Goal: Navigation & Orientation: Find specific page/section

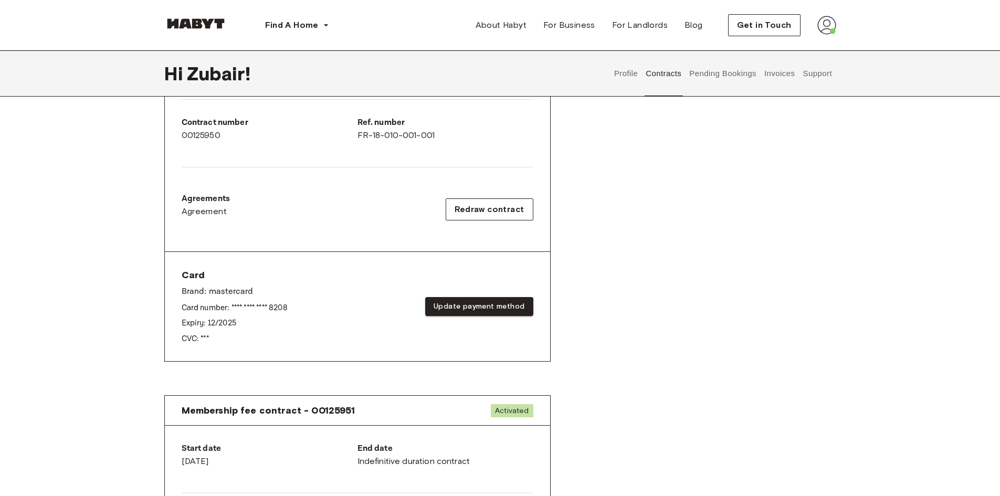
drag, startPoint x: 148, startPoint y: 196, endPoint x: 232, endPoint y: 154, distance: 94.4
click at [149, 196] on div "Contracts Rent contract - 00125950 Activated ▲ ▲ Your Stay [GEOGRAPHIC_DATA] [G…" at bounding box center [500, 228] width 756 height 755
click at [736, 72] on button "Pending Bookings" at bounding box center [723, 73] width 70 height 46
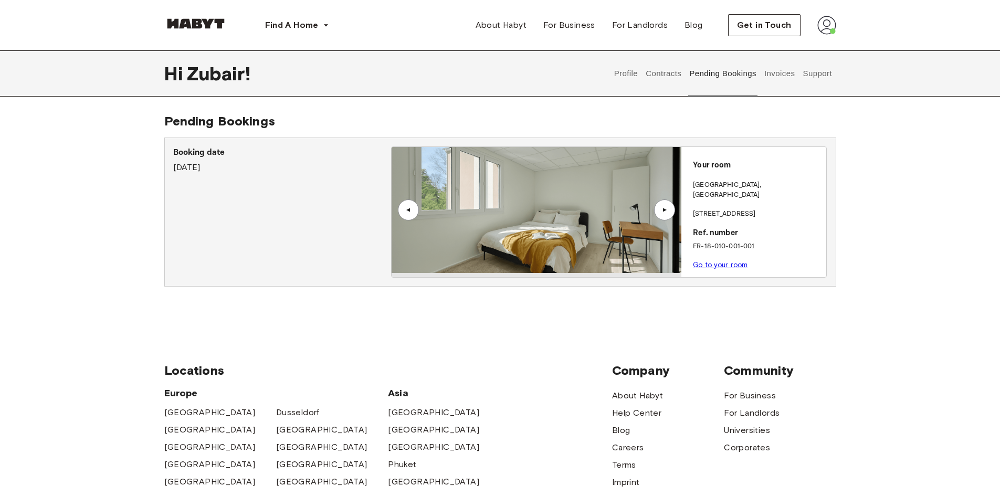
click at [780, 75] on button "Invoices" at bounding box center [779, 73] width 33 height 46
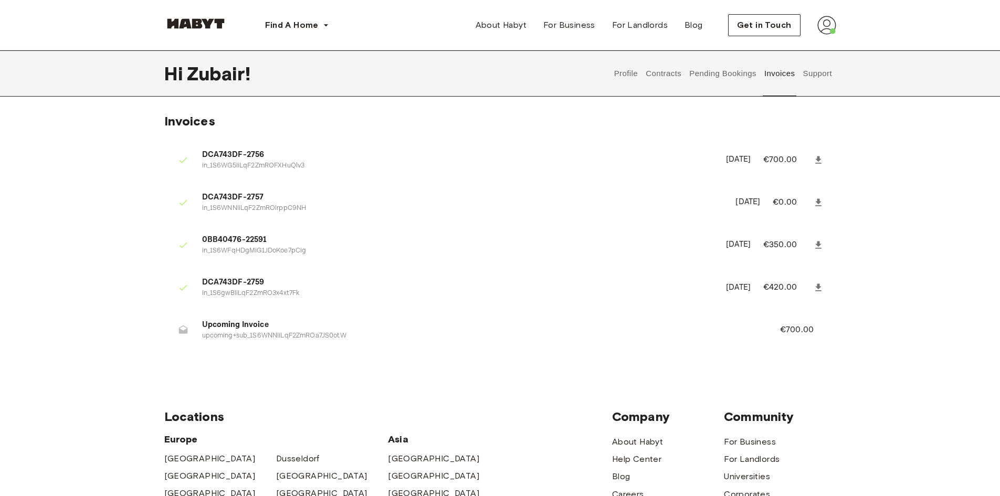
click at [744, 76] on button "Pending Bookings" at bounding box center [723, 73] width 70 height 46
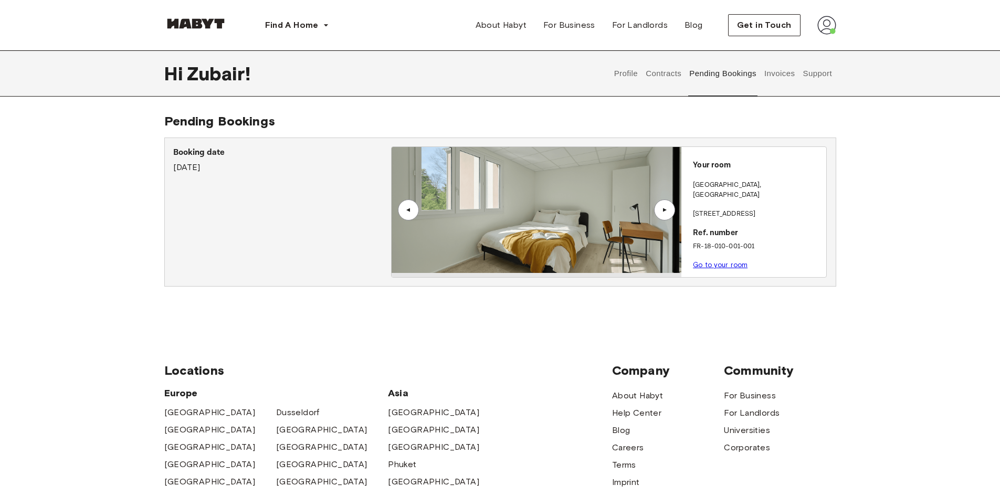
click at [666, 74] on button "Contracts" at bounding box center [664, 73] width 38 height 46
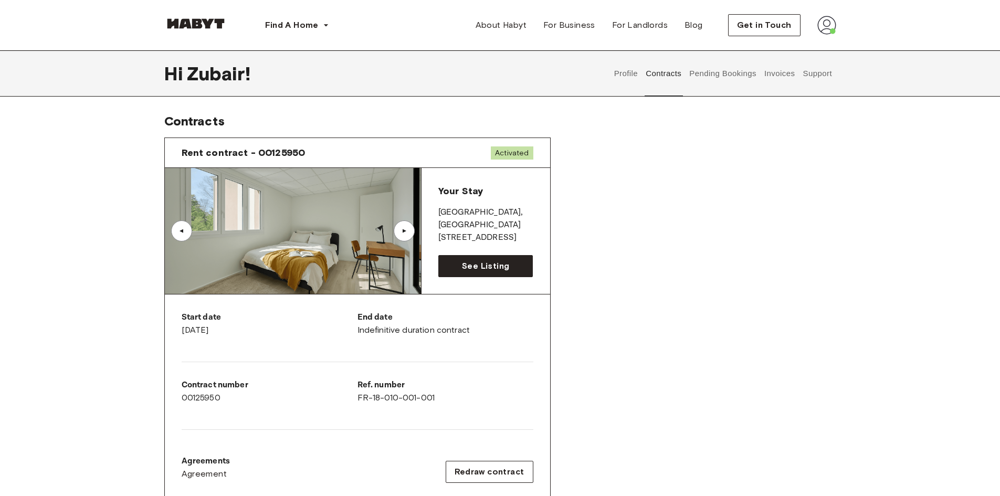
click at [622, 74] on button "Profile" at bounding box center [626, 73] width 27 height 46
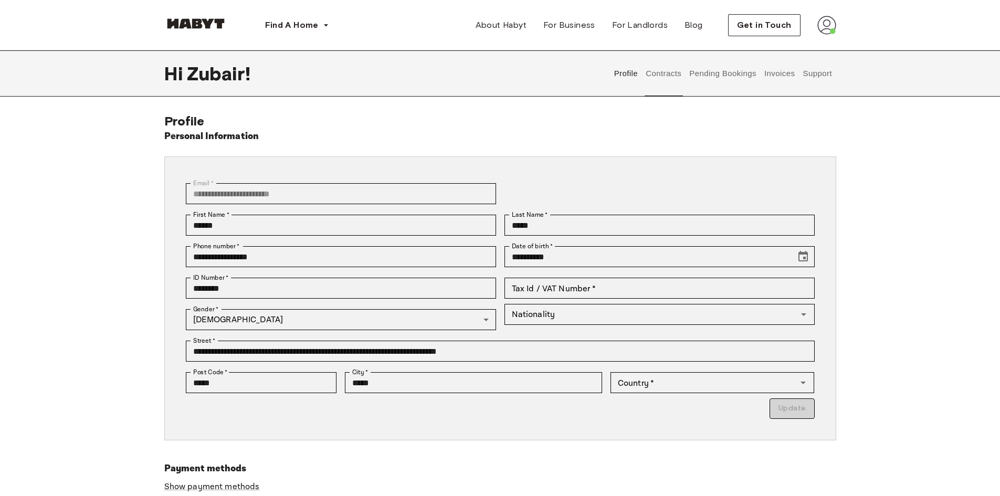
type input "******"
type input "**"
click at [815, 73] on button "Support" at bounding box center [818, 73] width 32 height 46
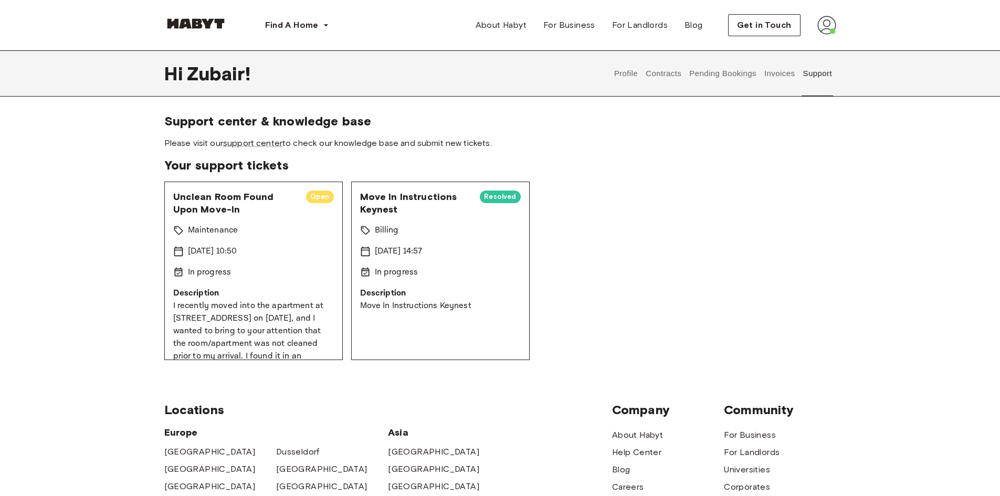
click at [635, 162] on span "Your support tickets" at bounding box center [500, 166] width 672 height 16
